Goal: Information Seeking & Learning: Learn about a topic

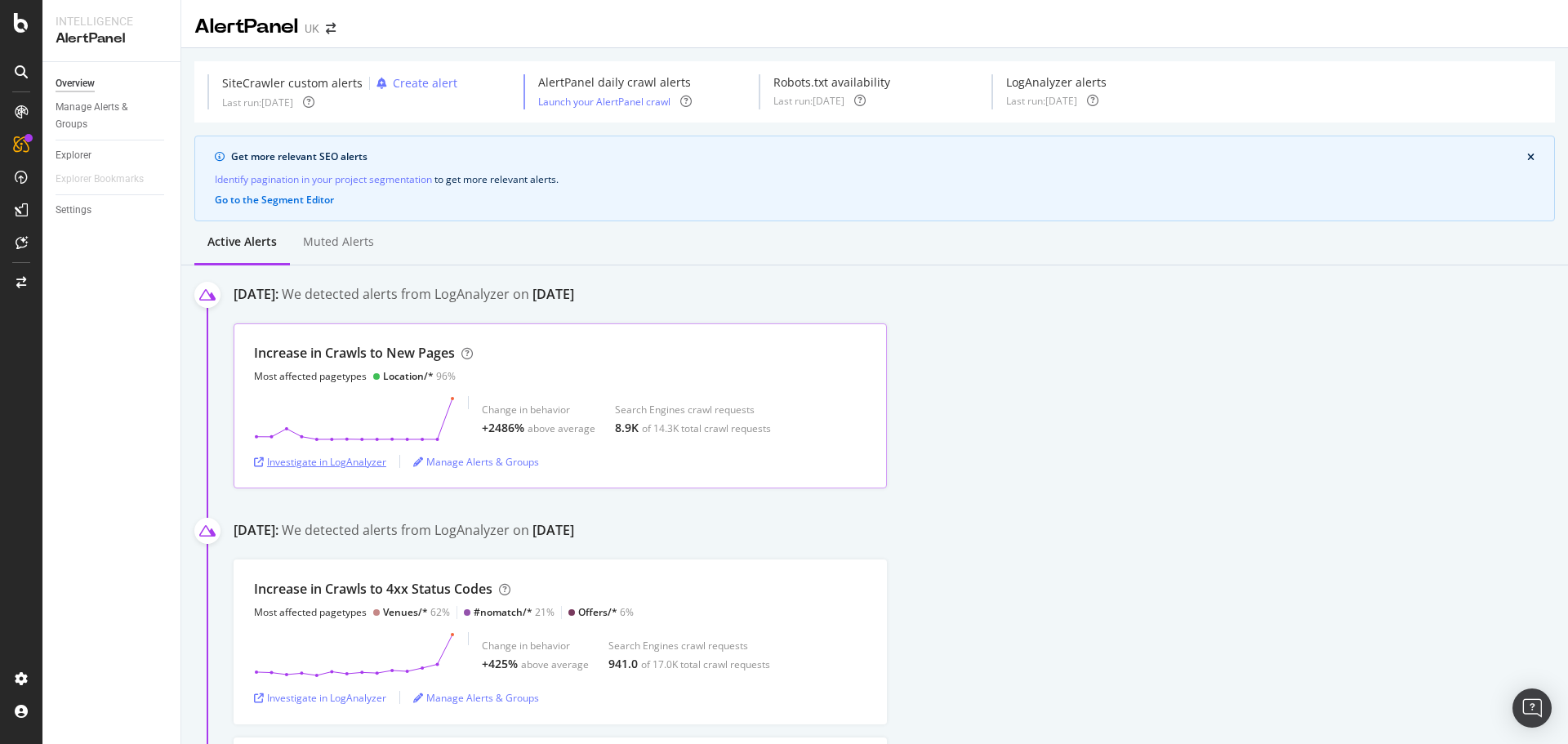
click at [362, 463] on div "Investigate in LogAnalyzer" at bounding box center [320, 462] width 132 height 13
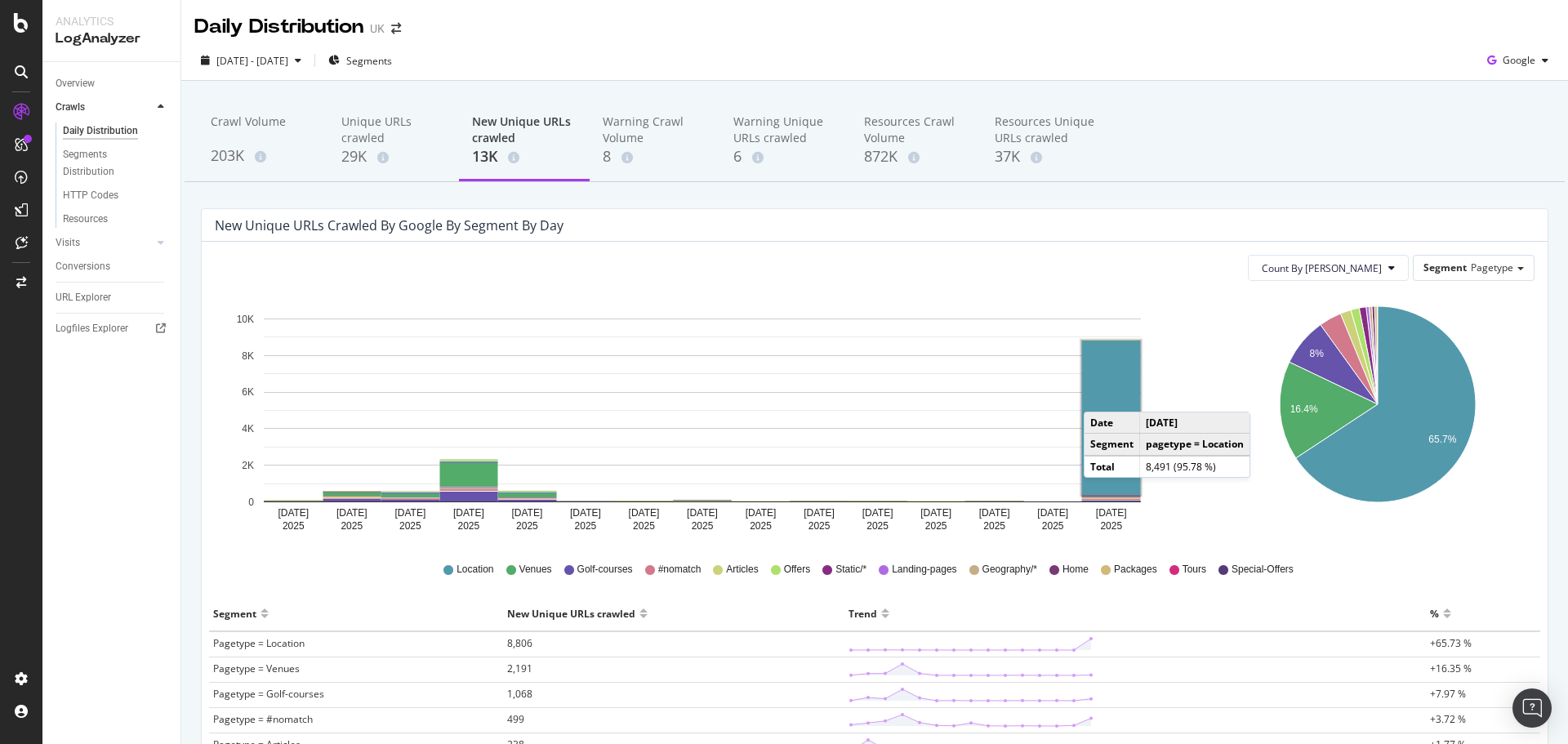
click at [1100, 395] on rect "A chart." at bounding box center [1112, 417] width 59 height 154
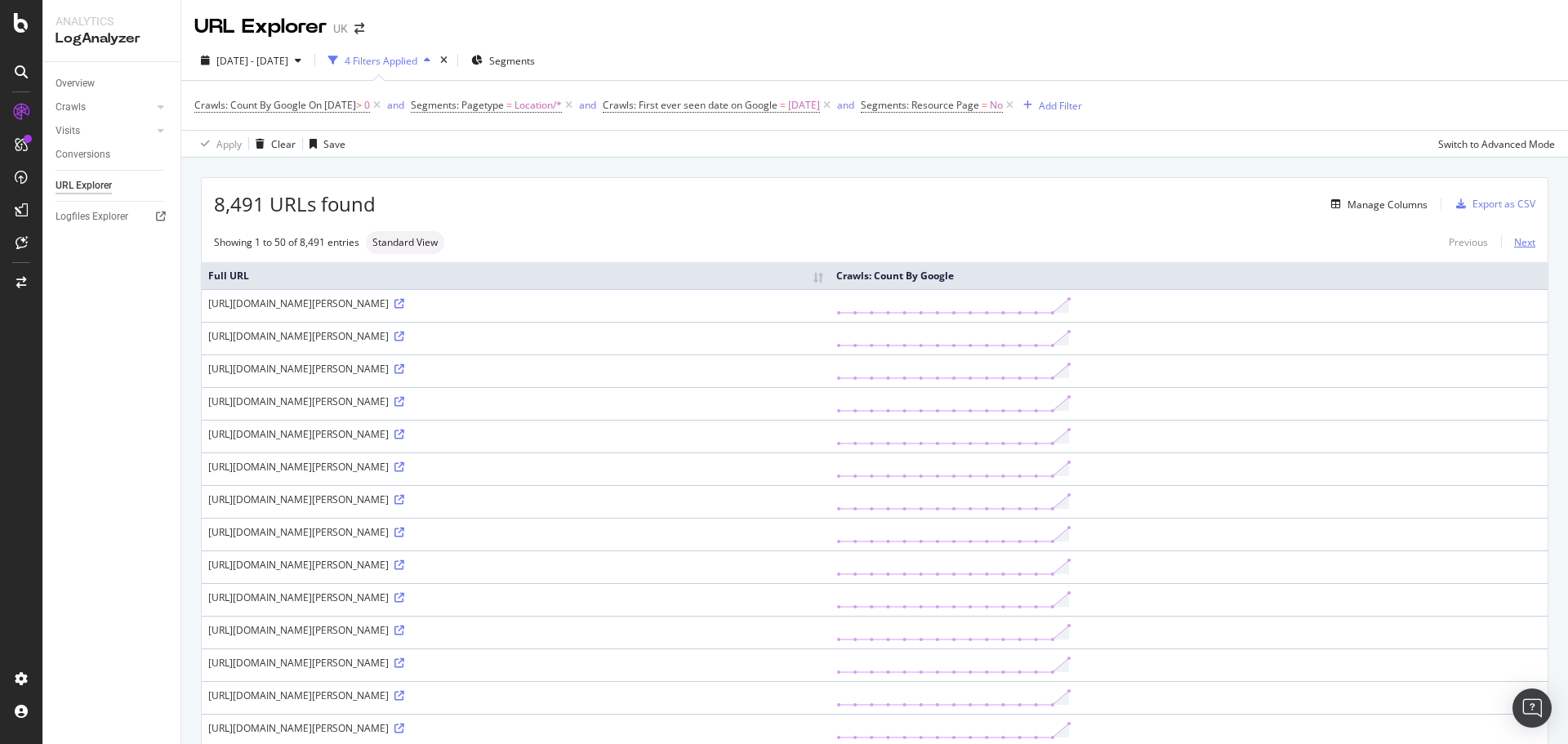
click at [1521, 236] on link "Next" at bounding box center [1518, 242] width 35 height 24
click at [1515, 243] on link "Next" at bounding box center [1518, 242] width 35 height 24
click at [1507, 239] on link "Next" at bounding box center [1518, 242] width 35 height 24
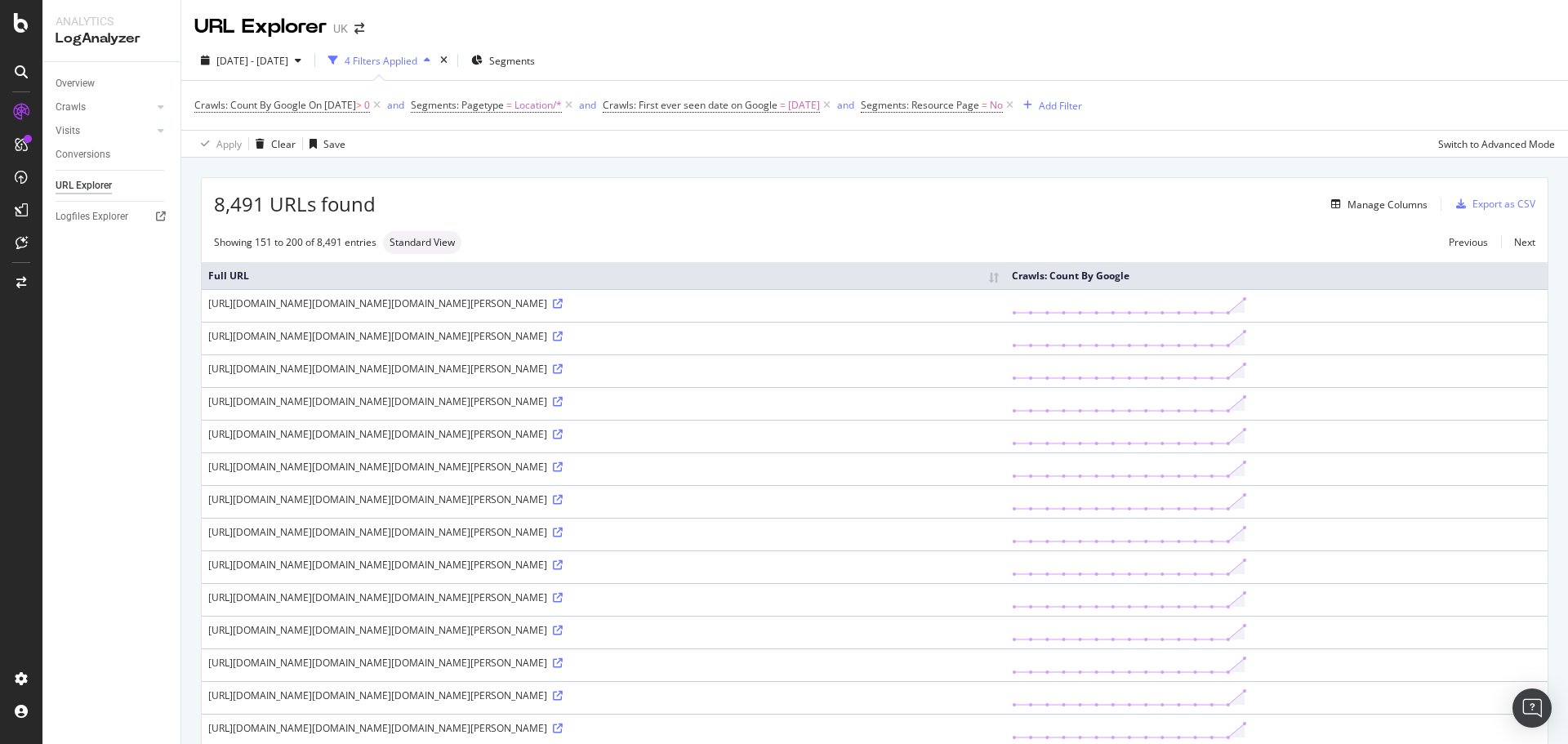
click at [774, 215] on div "8,491 URLs found Manage Columns Export as CSV" at bounding box center [875, 198] width 1346 height 40
